Goal: Download file/media

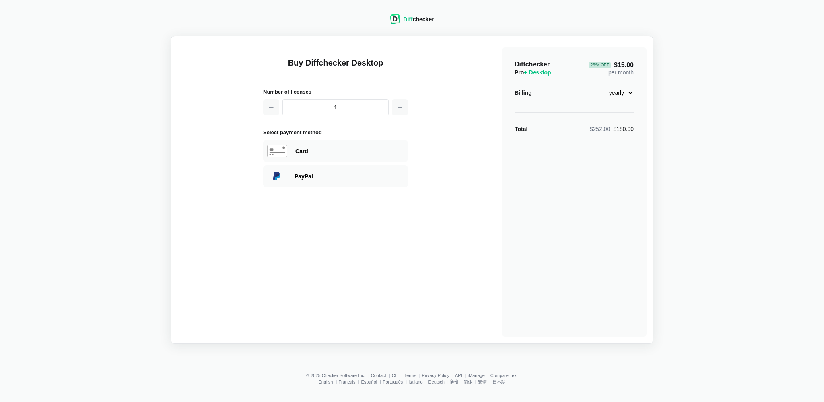
click at [631, 91] on select "monthly yearly" at bounding box center [616, 93] width 35 height 14
select select "desktop-monthly-21"
click at [599, 86] on select "monthly yearly" at bounding box center [616, 93] width 35 height 14
click at [418, 20] on div "Diff checker" at bounding box center [418, 19] width 31 height 8
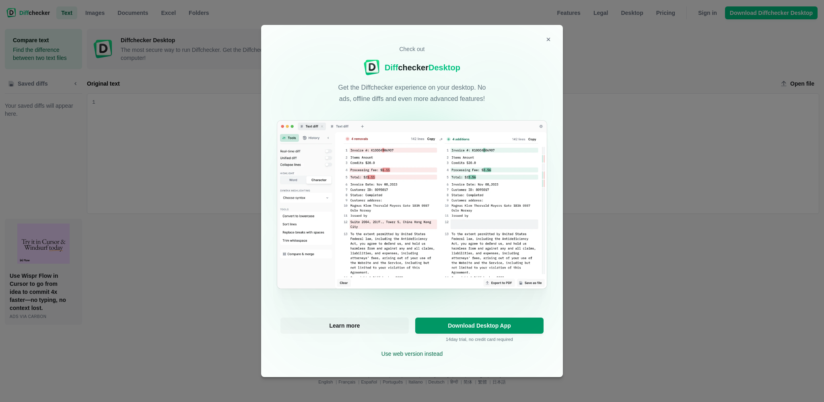
click at [450, 323] on span "Download Desktop App" at bounding box center [479, 326] width 119 height 6
